Goal: Information Seeking & Learning: Understand process/instructions

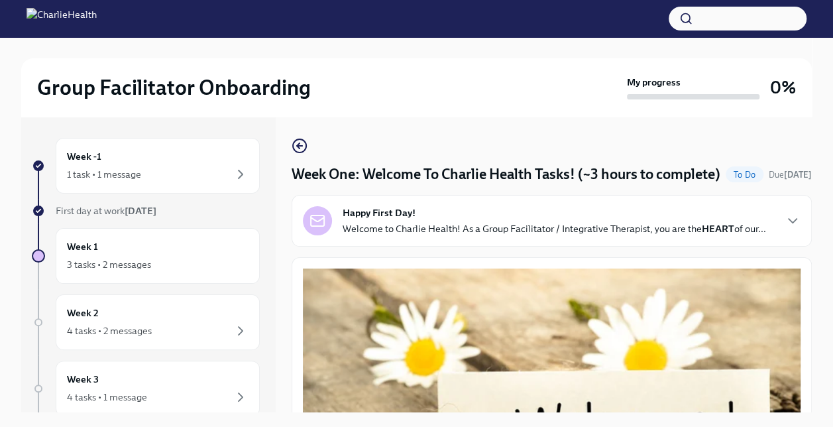
scroll to position [669, 0]
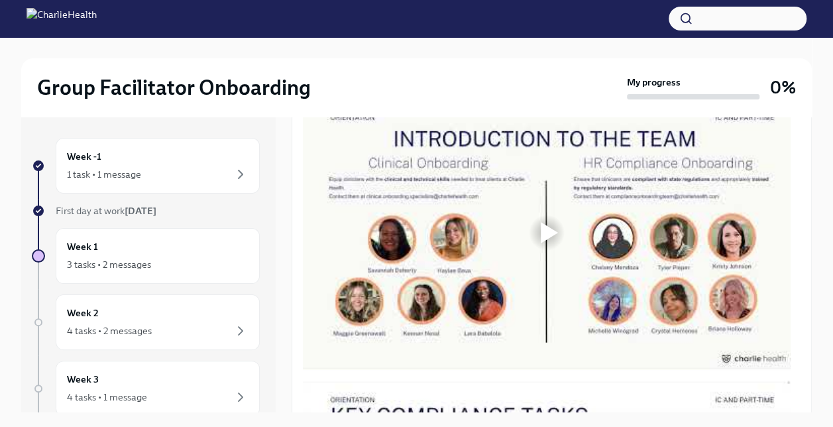
click at [552, 243] on div at bounding box center [549, 232] width 17 height 21
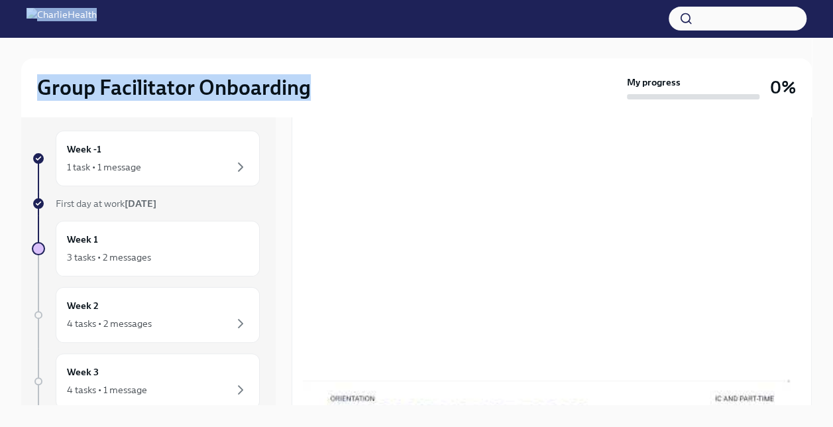
scroll to position [0, 0]
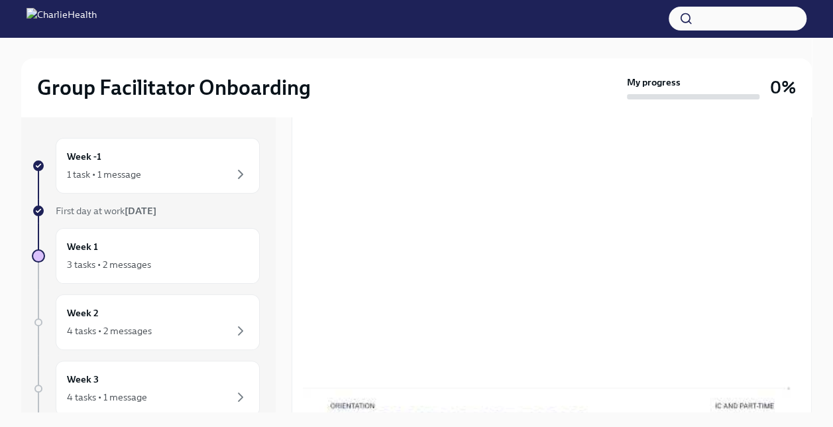
drag, startPoint x: 491, startPoint y: 69, endPoint x: 398, endPoint y: 110, distance: 100.9
click at [398, 110] on div "Group Facilitator Onboarding My progress 0%" at bounding box center [416, 87] width 791 height 58
click at [388, 97] on div "Group Facilitator Onboarding" at bounding box center [329, 87] width 585 height 27
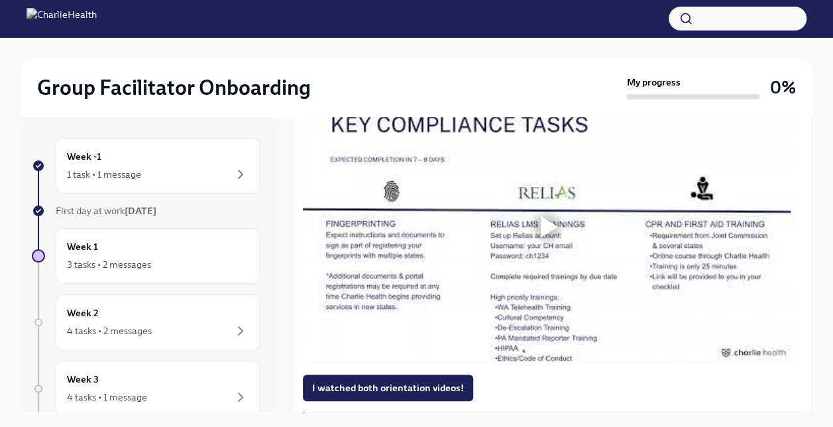
scroll to position [961, 0]
click at [542, 237] on div at bounding box center [549, 225] width 17 height 21
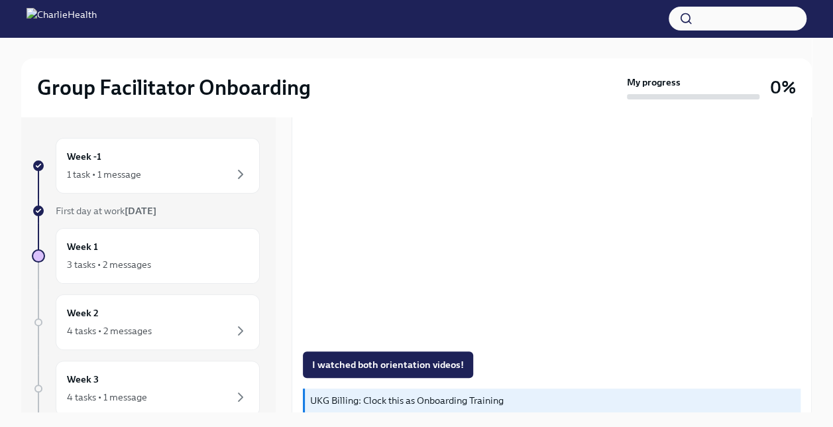
scroll to position [984, 0]
click at [456, 370] on span "I watched both orientation videos!" at bounding box center [388, 363] width 152 height 13
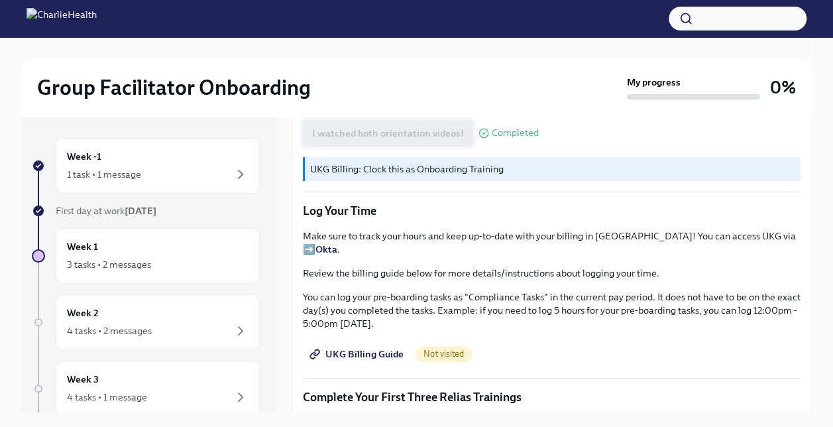
scroll to position [1218, 0]
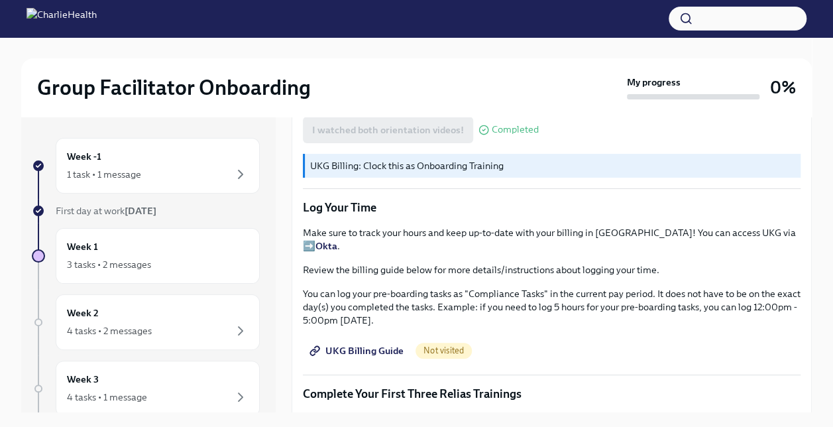
click at [337, 252] on strong "Okta" at bounding box center [327, 246] width 22 height 12
click at [517, 297] on div "Make sure to track your hours and keep up-to-date with your billing in [GEOGRAP…" at bounding box center [552, 276] width 498 height 101
click at [367, 357] on span "UKG Billing Guide" at bounding box center [357, 350] width 91 height 13
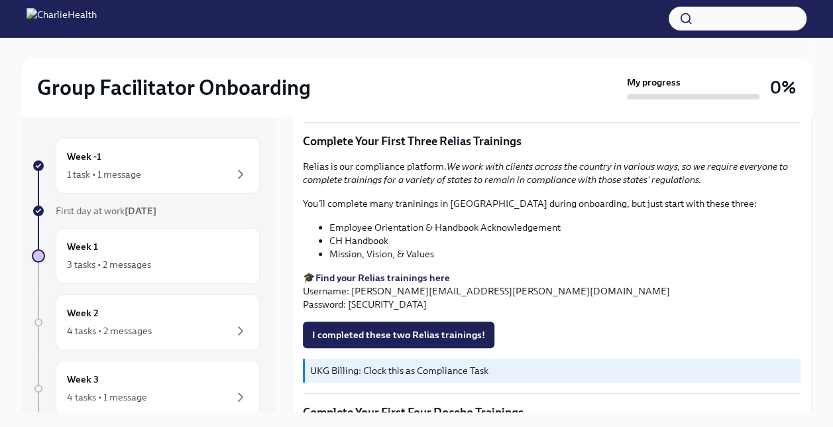
scroll to position [1470, 0]
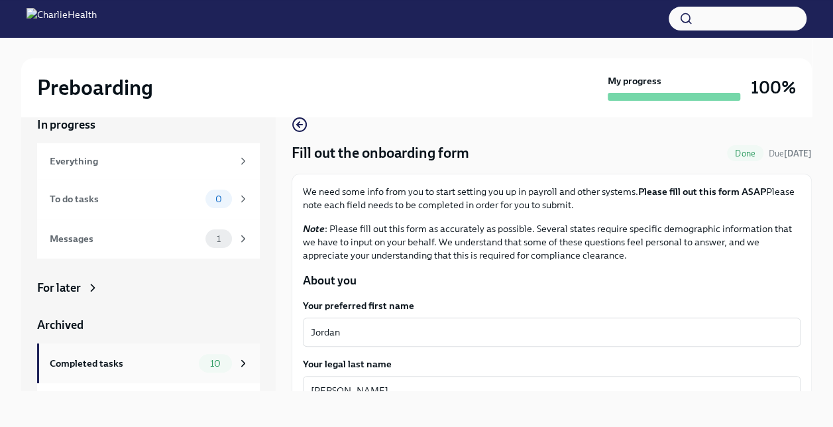
click at [135, 368] on div "Completed tasks" at bounding box center [122, 363] width 144 height 15
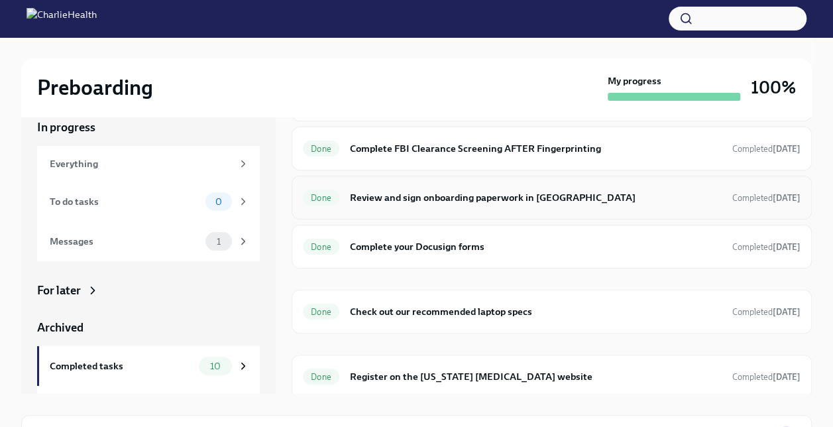
scroll to position [265, 0]
click at [507, 199] on h6 "Review and sign onboarding paperwork in [GEOGRAPHIC_DATA]" at bounding box center [536, 197] width 372 height 15
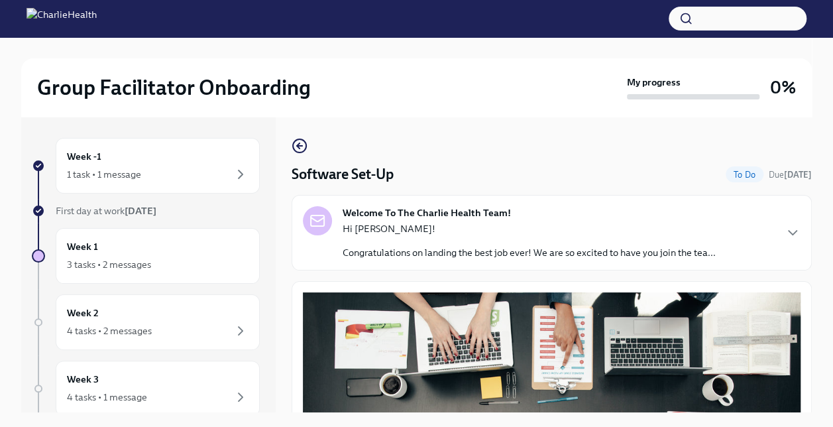
scroll to position [23, 0]
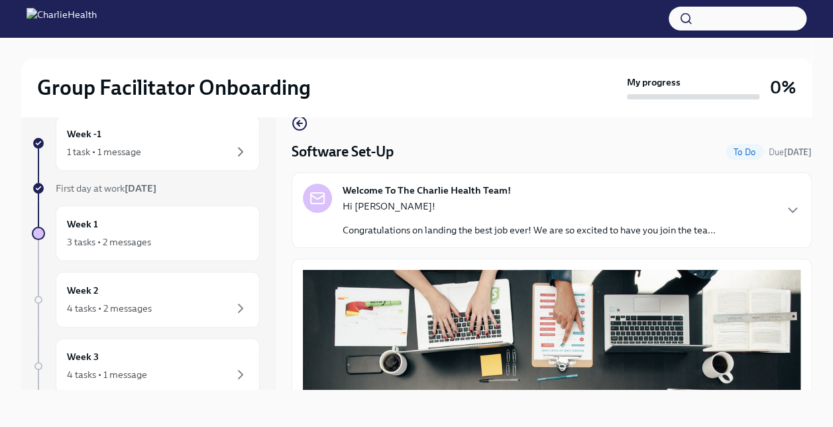
click at [758, 216] on div "Welcome To The Charlie Health Team! Hi Jordan! Congratulations on landing the b…" at bounding box center [552, 210] width 498 height 53
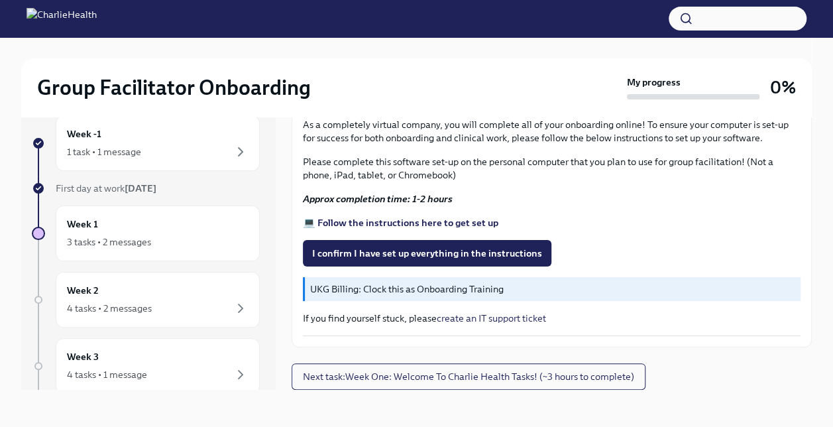
scroll to position [1073, 0]
click at [442, 229] on strong "💻 Follow the instructions here to get set up" at bounding box center [401, 223] width 196 height 12
